Goal: Find specific page/section: Find specific page/section

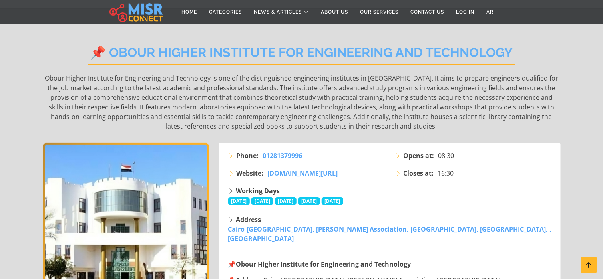
scroll to position [80, 0]
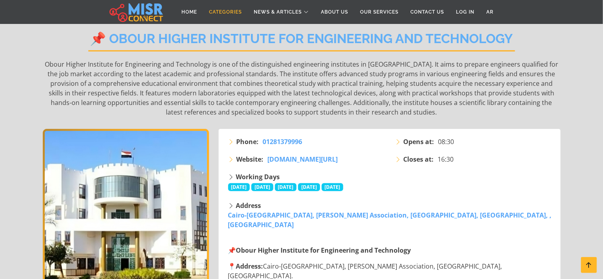
click at [223, 11] on link "Categories" at bounding box center [225, 11] width 45 height 15
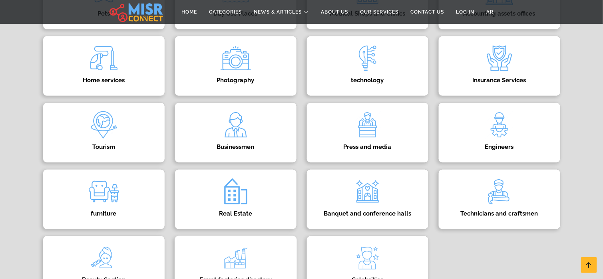
scroll to position [280, 0]
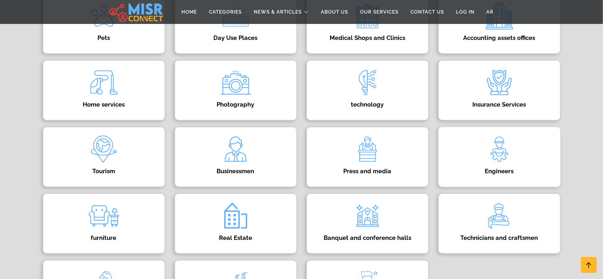
click at [493, 155] on img at bounding box center [500, 149] width 32 height 32
click at [501, 232] on div "Technicians and craftsmen Directory of technicians and craftsmen in Egypt" at bounding box center [499, 224] width 122 height 60
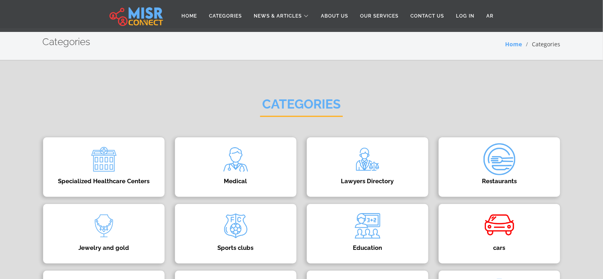
scroll to position [0, 0]
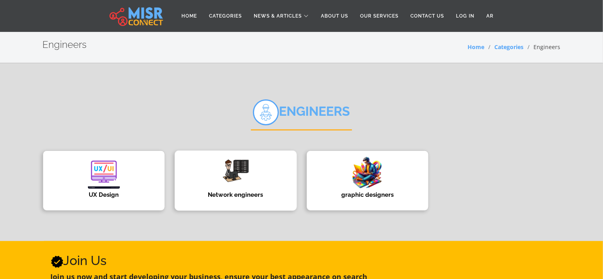
click at [244, 192] on h4 "Network engineers" at bounding box center [235, 194] width 97 height 7
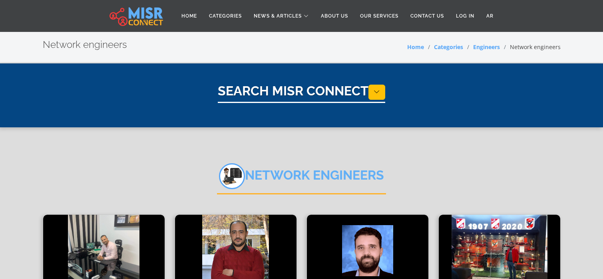
select select "*********"
select select "**********"
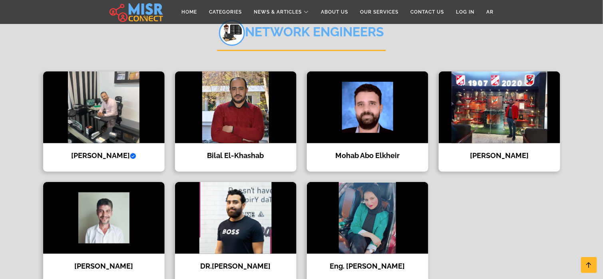
scroll to position [160, 0]
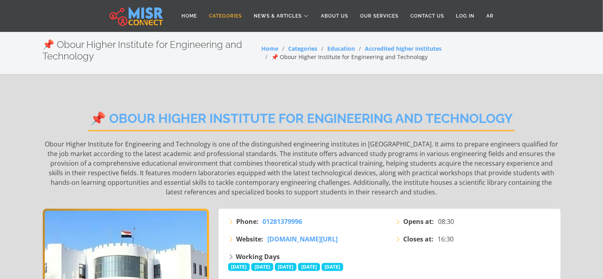
click at [231, 14] on link "Categories" at bounding box center [225, 15] width 45 height 15
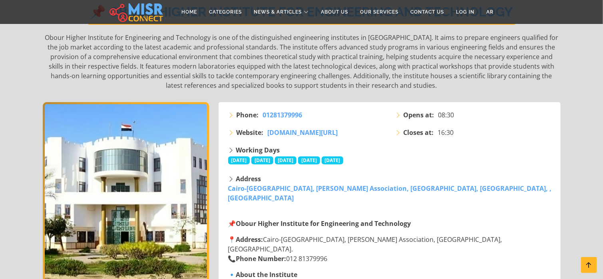
scroll to position [120, 0]
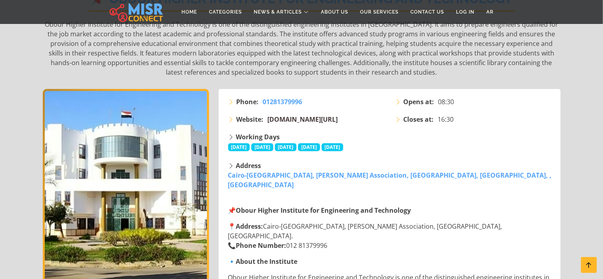
click at [294, 117] on span "www.ohie.edu.eg/" at bounding box center [303, 119] width 70 height 9
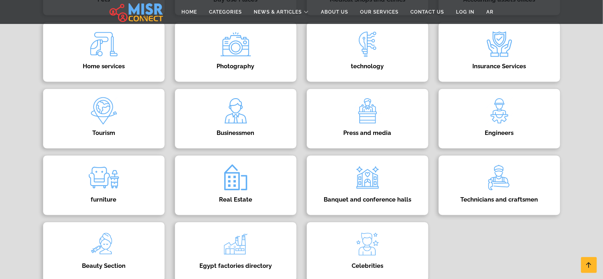
scroll to position [320, 0]
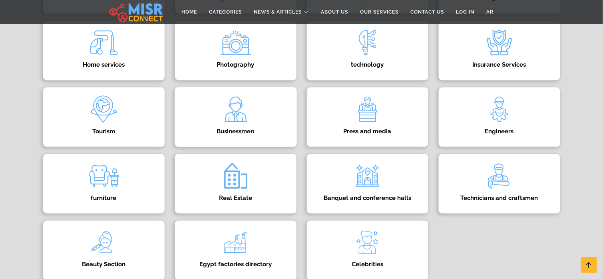
click at [237, 128] on h4 "Businessmen" at bounding box center [235, 131] width 97 height 7
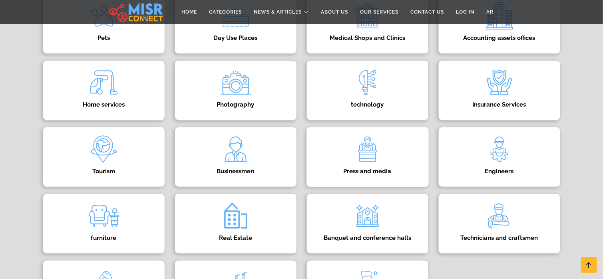
scroll to position [0, 0]
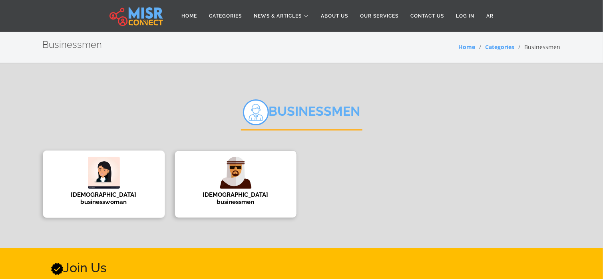
click at [105, 192] on h4 "[DEMOGRAPHIC_DATA] businesswoman" at bounding box center [103, 198] width 97 height 14
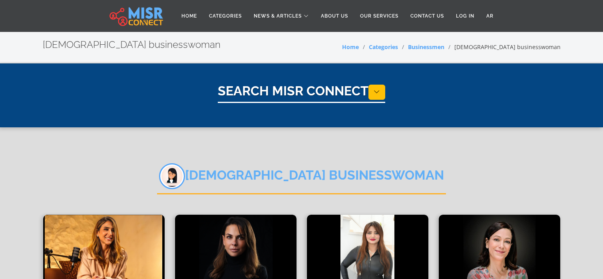
select select "**********"
